Goal: Information Seeking & Learning: Learn about a topic

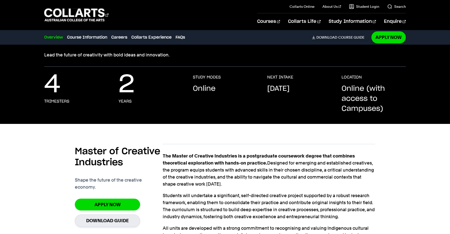
scroll to position [55, 0]
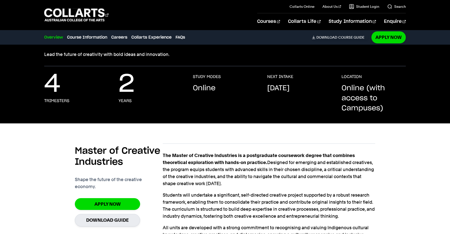
click at [356, 106] on p "Online (with access to Campuses)" at bounding box center [374, 98] width 64 height 30
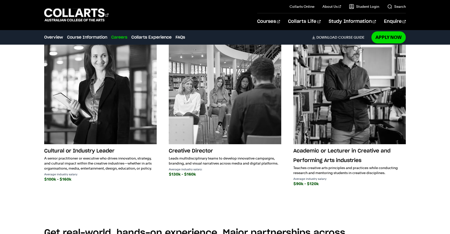
scroll to position [1024, 0]
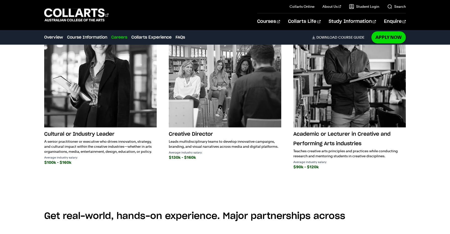
click at [306, 156] on p "Teaches creative arts principles and practices while conducting research and me…" at bounding box center [349, 154] width 113 height 10
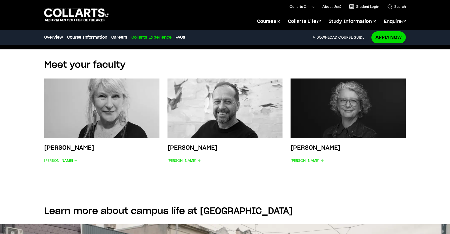
scroll to position [1621, 0]
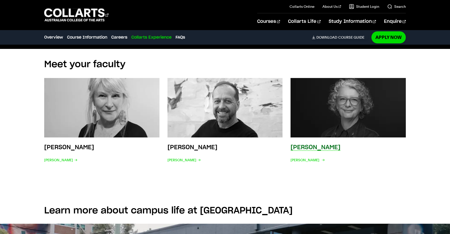
click at [339, 116] on img at bounding box center [348, 108] width 127 height 66
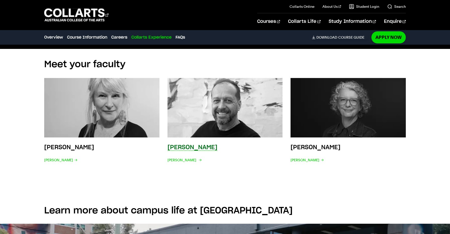
click at [187, 116] on img at bounding box center [225, 108] width 127 height 66
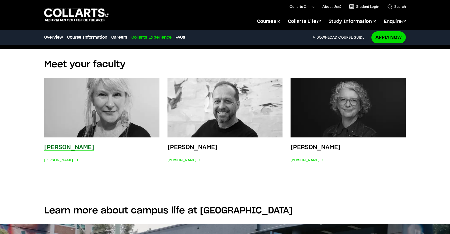
click at [95, 98] on img at bounding box center [101, 108] width 127 height 66
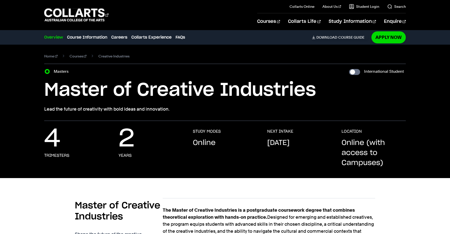
scroll to position [0, 0]
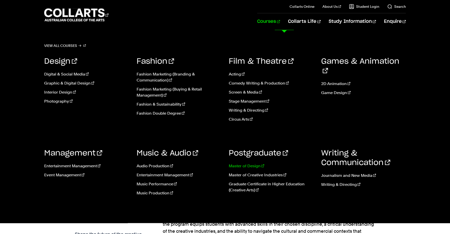
click at [235, 168] on link "Master of Design" at bounding box center [271, 166] width 85 height 6
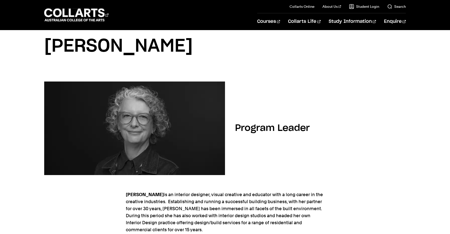
scroll to position [15, 0]
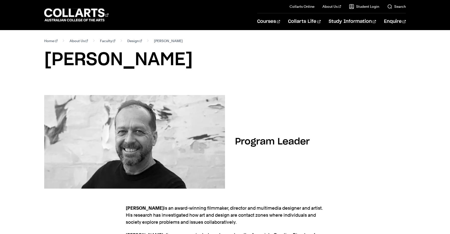
scroll to position [2, 0]
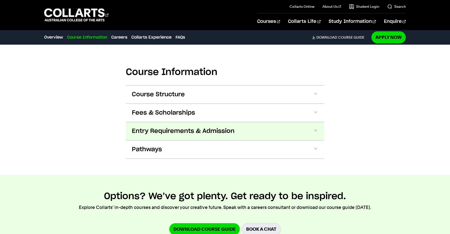
click at [205, 128] on span "Entry Requirements & Admission" at bounding box center [183, 131] width 103 height 8
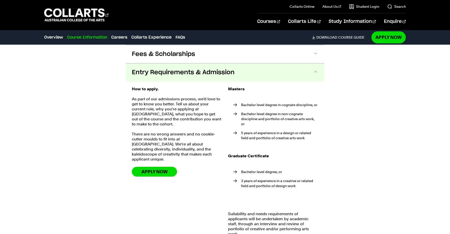
scroll to position [361, 0]
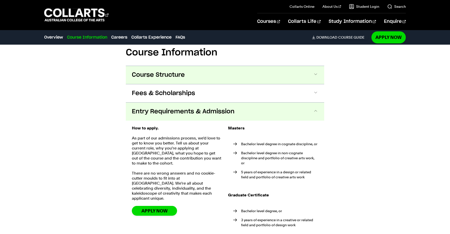
click at [186, 74] on button "Course Structure" at bounding box center [225, 75] width 198 height 18
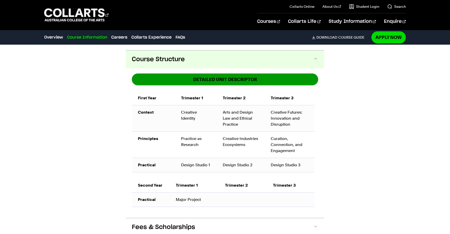
scroll to position [318, 0]
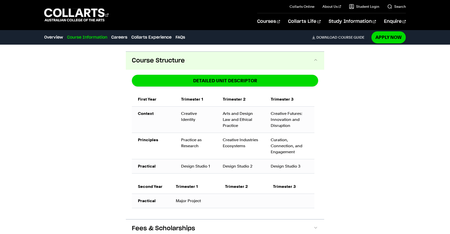
click at [185, 65] on button "Course Structure" at bounding box center [225, 61] width 198 height 18
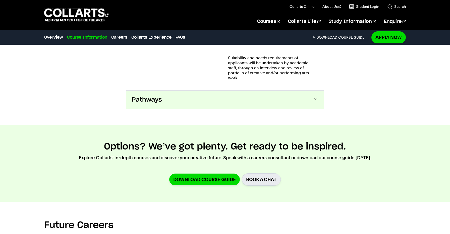
click at [180, 100] on button "Pathways" at bounding box center [225, 100] width 198 height 18
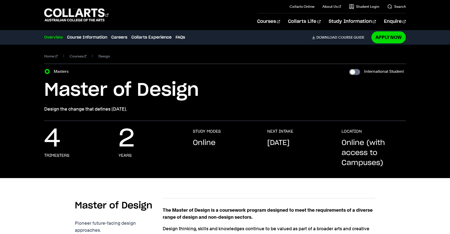
scroll to position [0, 0]
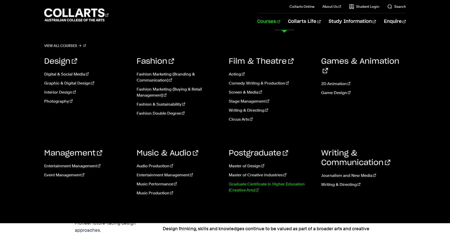
click at [252, 184] on link "Graduate Certificate in Higher Education (Creative Arts)" at bounding box center [271, 187] width 85 height 12
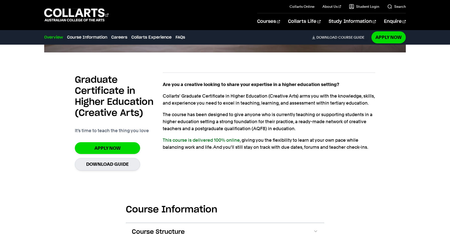
scroll to position [348, 0]
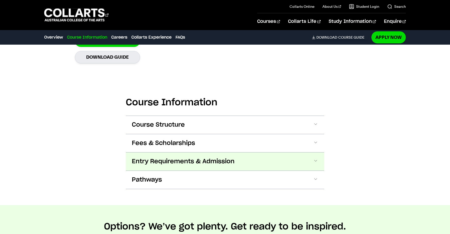
click at [224, 164] on span "Entry Requirements & Admission" at bounding box center [183, 162] width 103 height 8
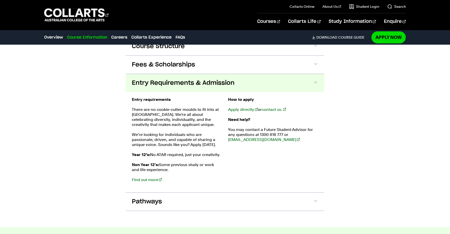
scroll to position [533, 0]
click at [214, 89] on button "Entry Requirements & Admission" at bounding box center [225, 83] width 198 height 18
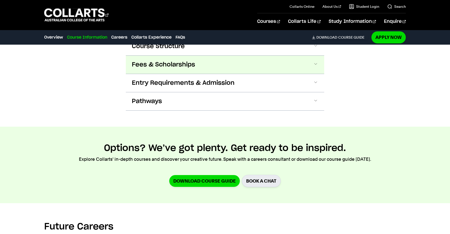
click at [208, 72] on button "Fees & Scholarships" at bounding box center [225, 65] width 198 height 18
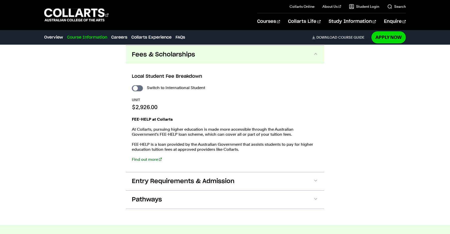
click at [208, 67] on div "Local Student Fee Breakdown Switch to International Student UNIT $2,926.00 FEE-…" at bounding box center [225, 118] width 198 height 109
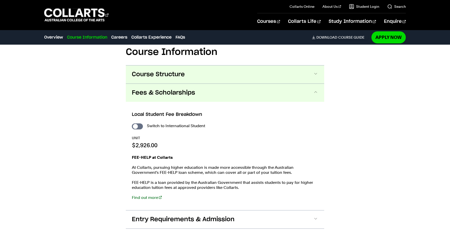
click at [204, 73] on button "Course Structure" at bounding box center [225, 75] width 198 height 18
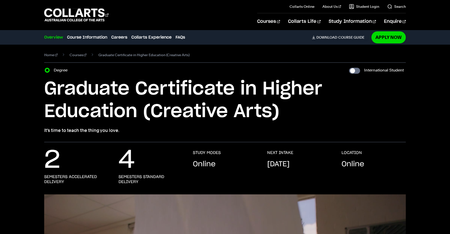
scroll to position [1, 0]
